Goal: Find specific page/section: Find specific page/section

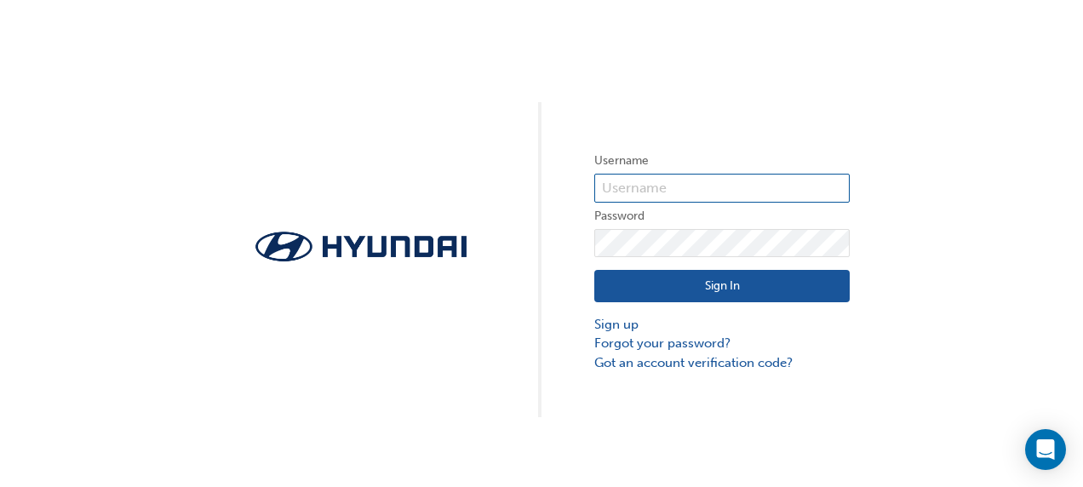
click at [704, 189] on input "text" at bounding box center [721, 188] width 255 height 29
type input "10000440"
click at [753, 286] on button "Sign In" at bounding box center [721, 286] width 255 height 32
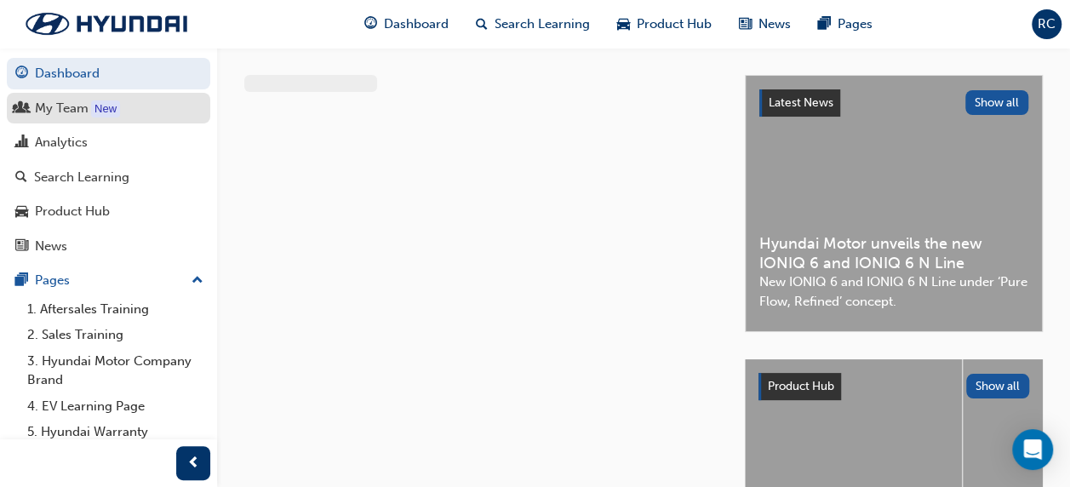
click at [77, 112] on div "My Team" at bounding box center [62, 109] width 54 height 20
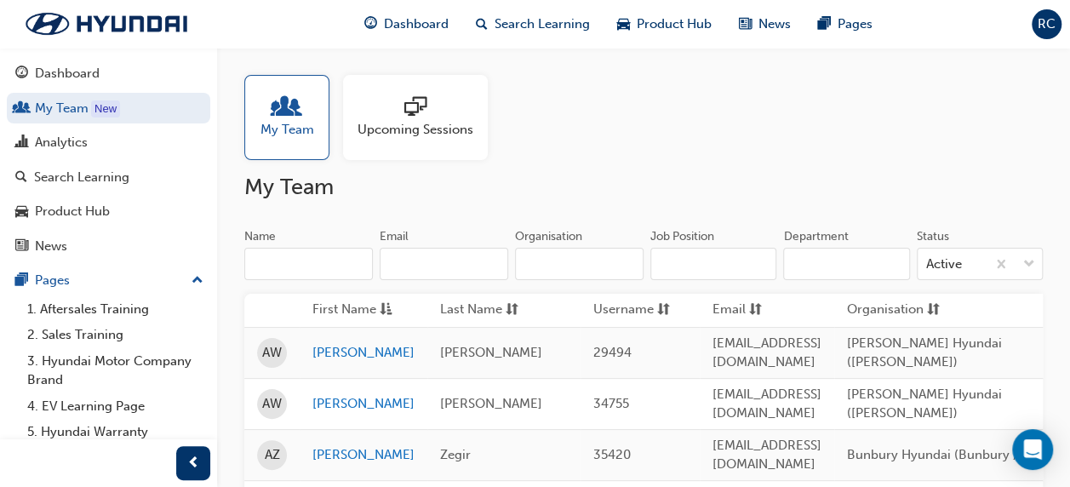
click at [588, 260] on input "Organisation" at bounding box center [579, 264] width 129 height 32
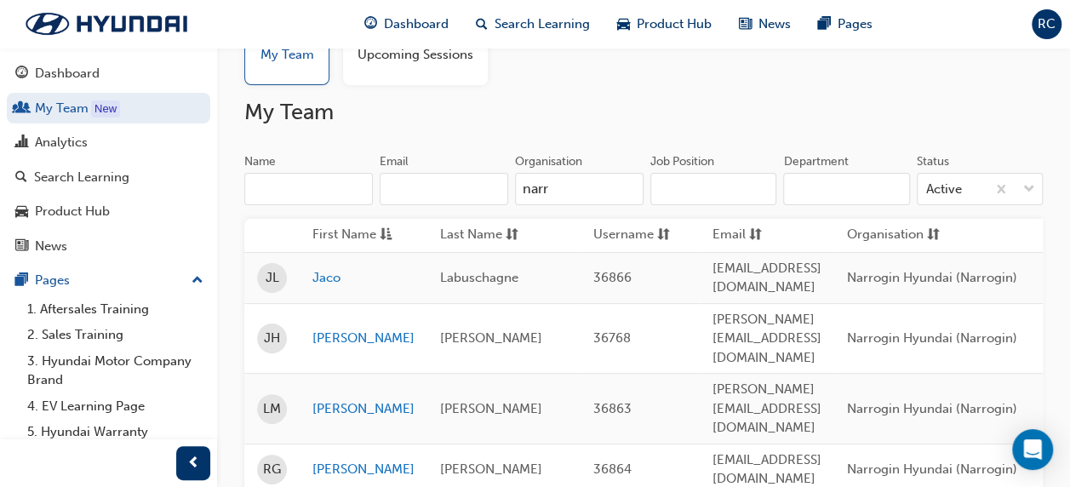
scroll to position [170, 0]
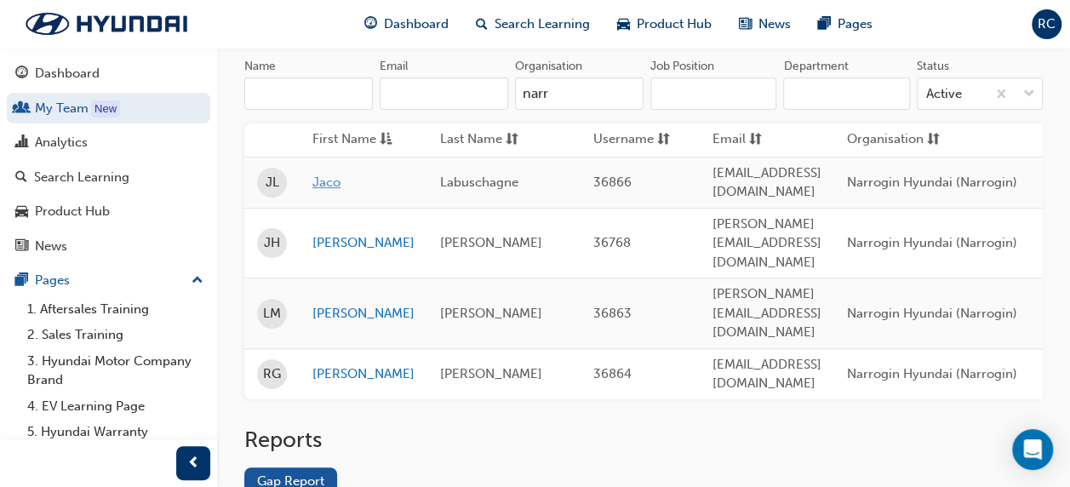
type input "narr"
click at [329, 180] on link "Jaco" at bounding box center [363, 183] width 102 height 20
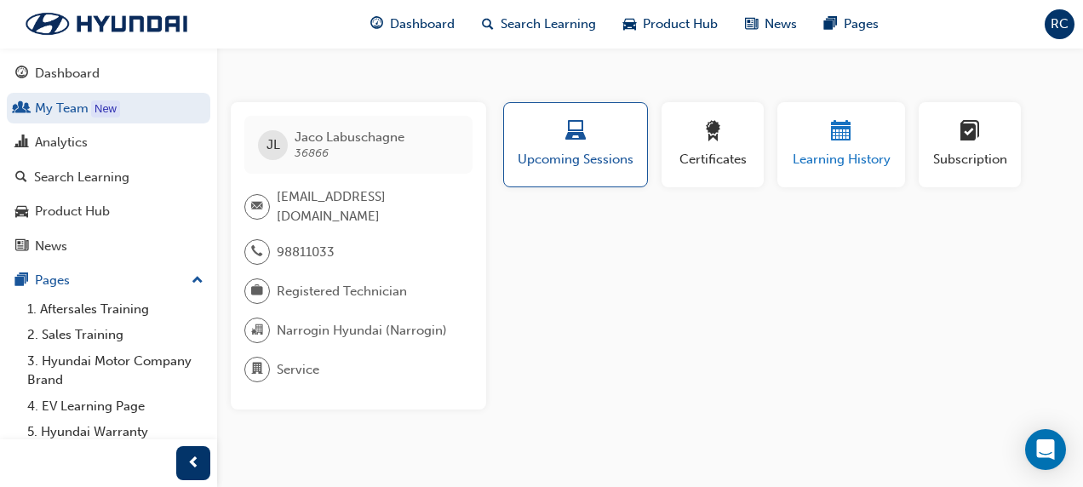
click at [856, 134] on div "button" at bounding box center [841, 134] width 102 height 26
